Goal: Find contact information: Find contact information

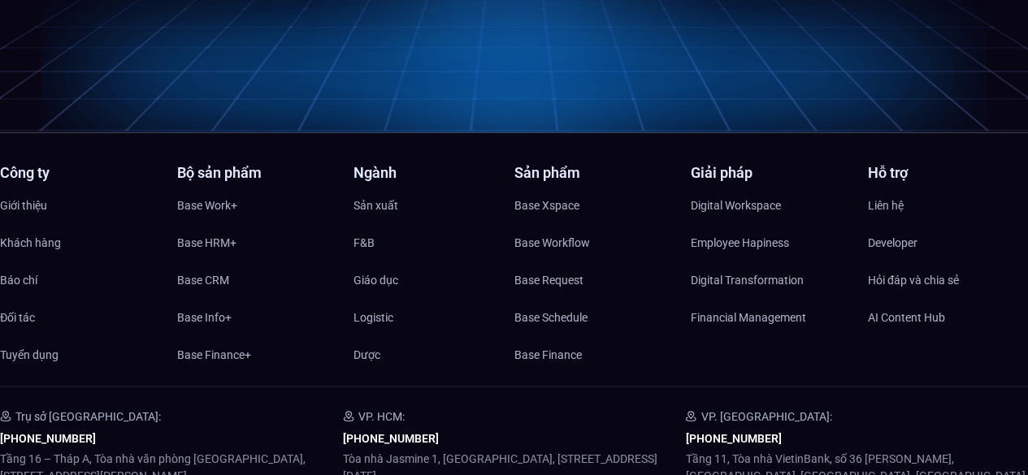
scroll to position [7854, 0]
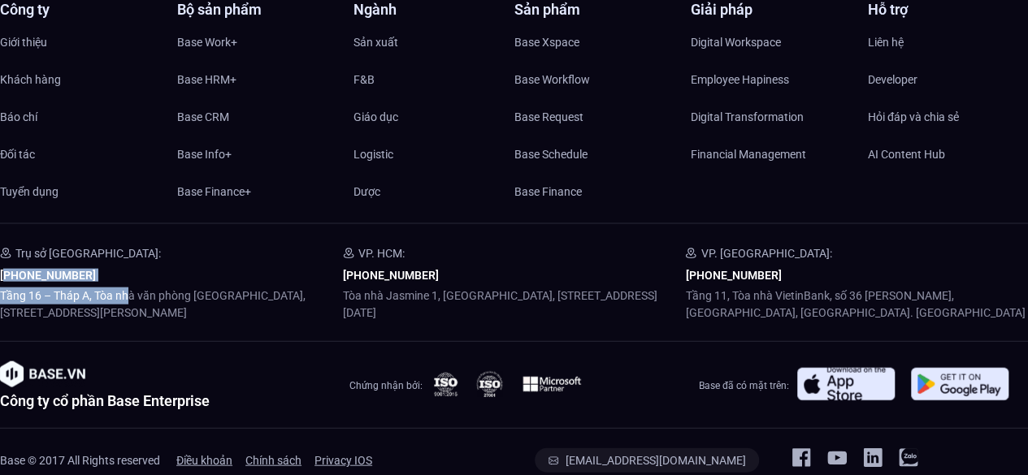
drag, startPoint x: 127, startPoint y: 250, endPoint x: 3, endPoint y: 250, distance: 123.5
click at [3, 250] on div "Trụ sở [GEOGRAPHIC_DATA]: [PHONE_NUMBER] Tầng 16 – Tháp A, Tòa nhà văn phòng [G…" at bounding box center [171, 283] width 343 height 78
click at [141, 245] on div "Trụ sở [GEOGRAPHIC_DATA]: [PHONE_NUMBER] Tầng 16 – Tháp A, Tòa nhà văn phòng [G…" at bounding box center [171, 283] width 343 height 78
drag, startPoint x: 128, startPoint y: 251, endPoint x: 0, endPoint y: 244, distance: 128.6
click at [0, 244] on div "Trụ sở [GEOGRAPHIC_DATA]: [PHONE_NUMBER] Tầng 16 – Tháp A, Tòa nhà văn phòng [G…" at bounding box center [171, 283] width 343 height 78
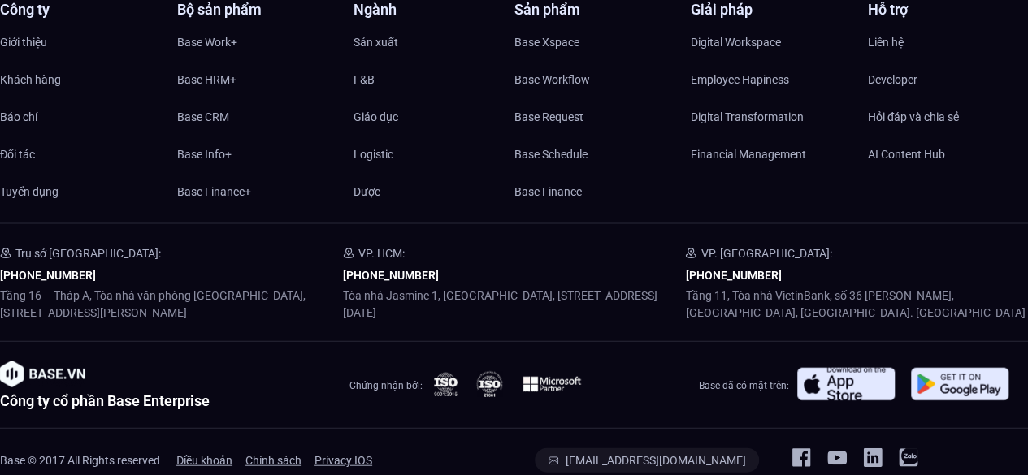
click at [138, 244] on div "Trụ sở [GEOGRAPHIC_DATA]: [PHONE_NUMBER] Tầng 16 – Tháp A, Tòa nhà văn phòng [G…" at bounding box center [171, 283] width 343 height 78
drag, startPoint x: 124, startPoint y: 242, endPoint x: 16, endPoint y: 241, distance: 107.3
click at [16, 244] on div "Trụ sở [GEOGRAPHIC_DATA]: [PHONE_NUMBER] Tầng 16 – Tháp A, Tòa nhà văn phòng [G…" at bounding box center [171, 283] width 343 height 78
click at [141, 244] on div "Trụ sở [GEOGRAPHIC_DATA]: [PHONE_NUMBER] Tầng 16 – Tháp A, Tòa nhà văn phòng [G…" at bounding box center [171, 283] width 343 height 78
drag, startPoint x: 110, startPoint y: 232, endPoint x: 1, endPoint y: 245, distance: 109.8
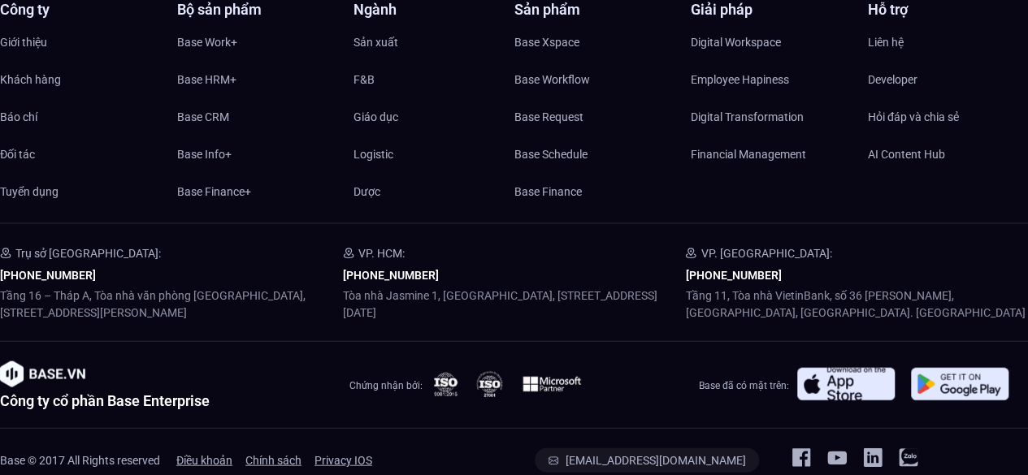
click at [1, 245] on div "Trụ sở [GEOGRAPHIC_DATA]: [PHONE_NUMBER] Tầng 16 – Tháp A, Tòa nhà văn phòng [G…" at bounding box center [171, 283] width 343 height 78
copy link "[PHONE_NUMBER]"
click at [457, 244] on div "VP. HCM: [PHONE_NUMBER] Tòa nhà Jasmine 1, [GEOGRAPHIC_DATA], số 200 Đường [DAT…" at bounding box center [514, 283] width 343 height 78
drag, startPoint x: 445, startPoint y: 243, endPoint x: 343, endPoint y: 243, distance: 101.6
click at [343, 244] on div "VP. HCM: [PHONE_NUMBER] Tòa nhà Jasmine 1, [GEOGRAPHIC_DATA], số 200 Đường [DAT…" at bounding box center [514, 283] width 343 height 78
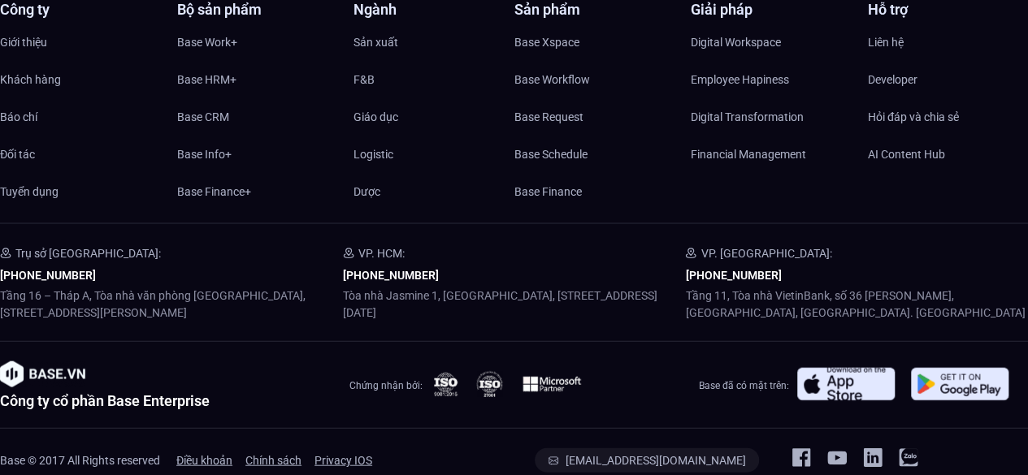
copy link "[PHONE_NUMBER]"
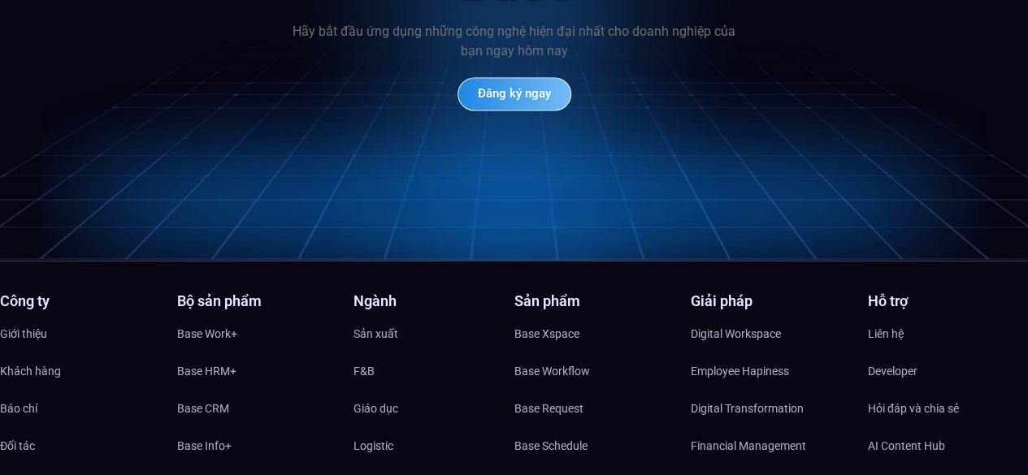
scroll to position [7448, 0]
